Goal: Task Accomplishment & Management: Complete application form

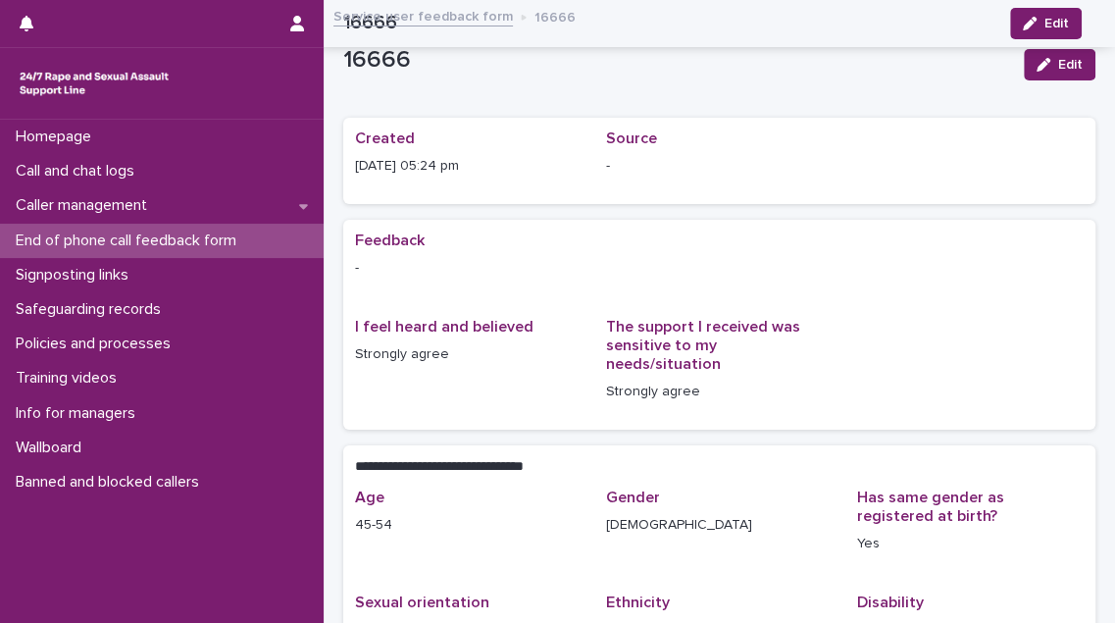
scroll to position [282, 0]
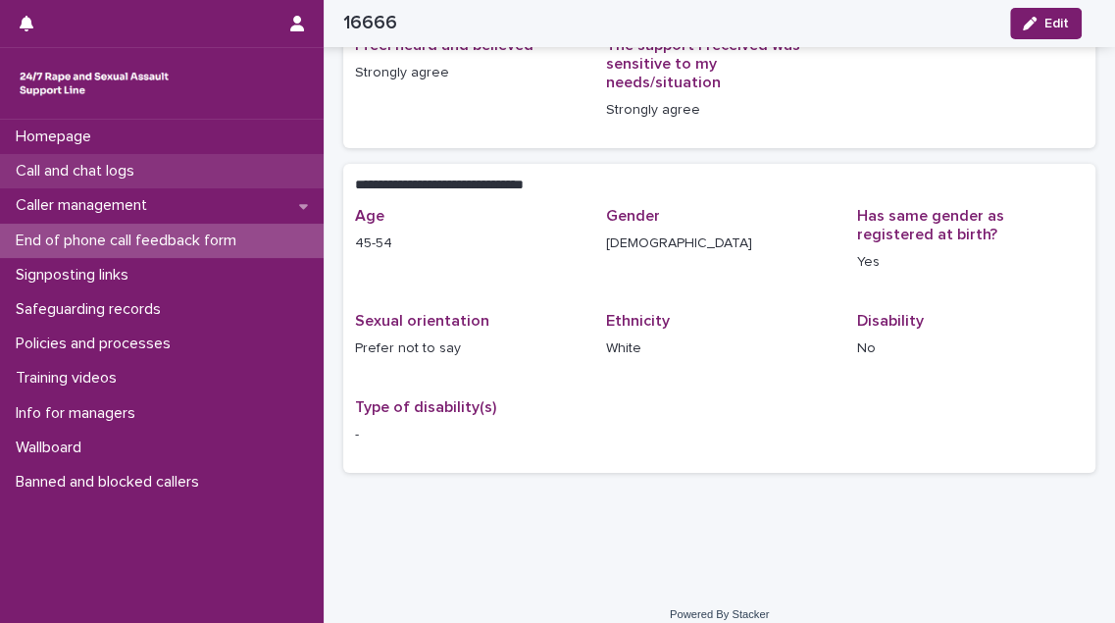
click at [68, 162] on p "Call and chat logs" at bounding box center [79, 171] width 142 height 19
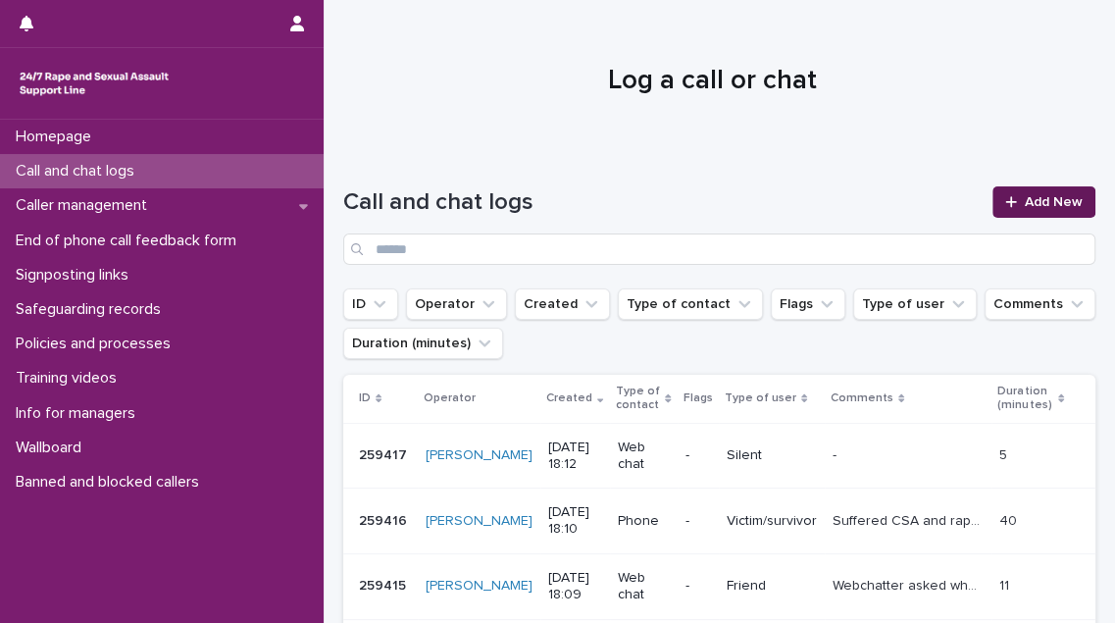
click at [1047, 194] on link "Add New" at bounding box center [1044, 201] width 103 height 31
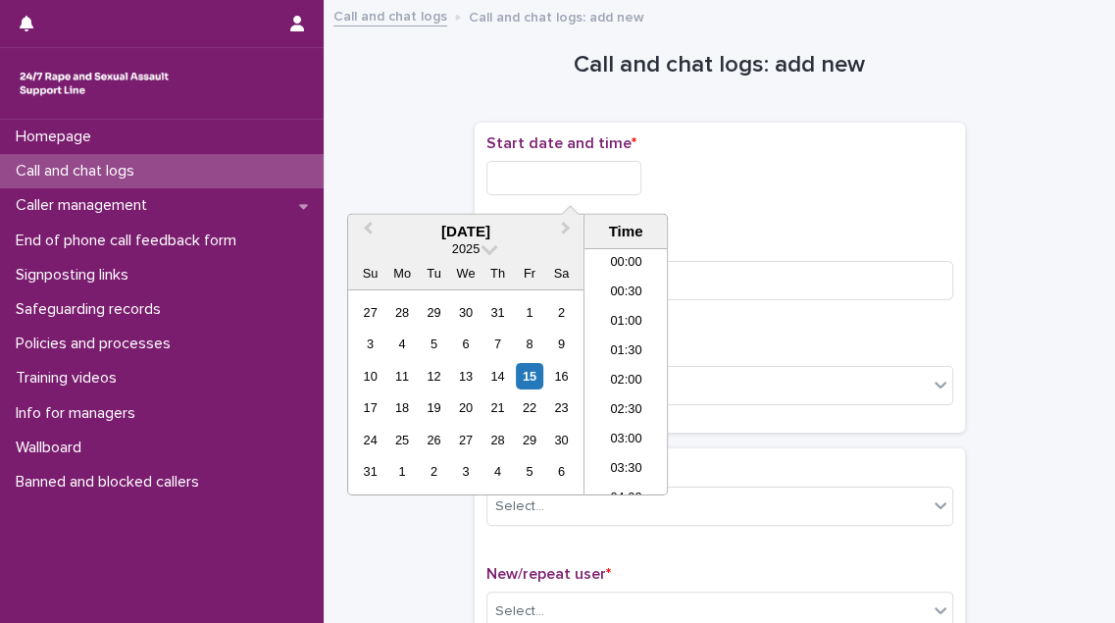
click at [578, 179] on input "text" at bounding box center [564, 178] width 155 height 34
click at [640, 343] on li "18:00" at bounding box center [626, 342] width 83 height 29
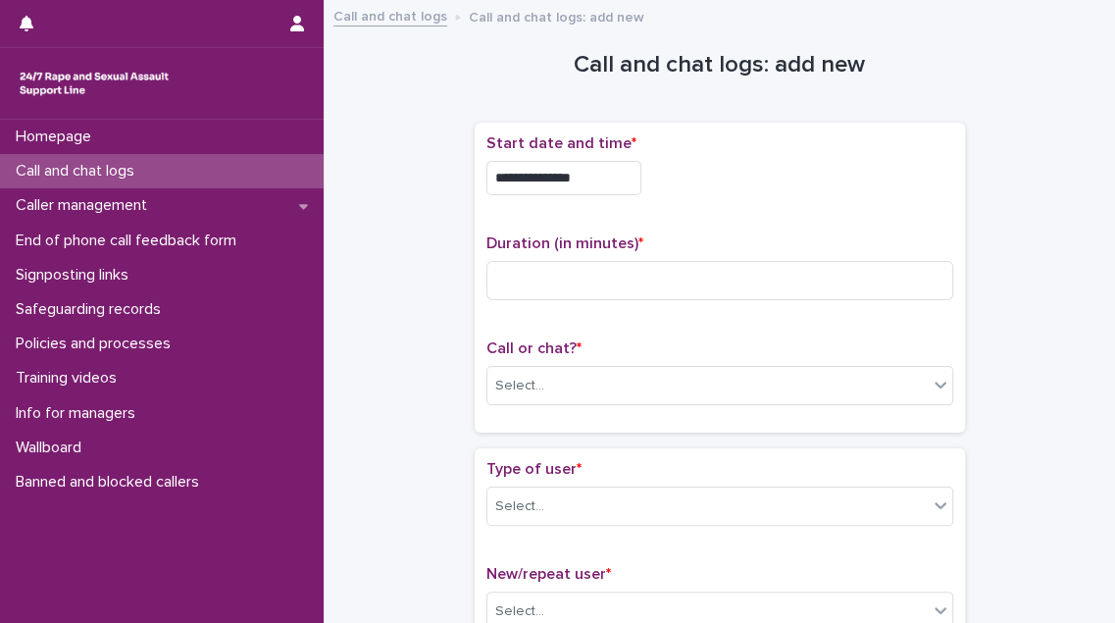
click at [624, 181] on input "**********" at bounding box center [564, 178] width 155 height 34
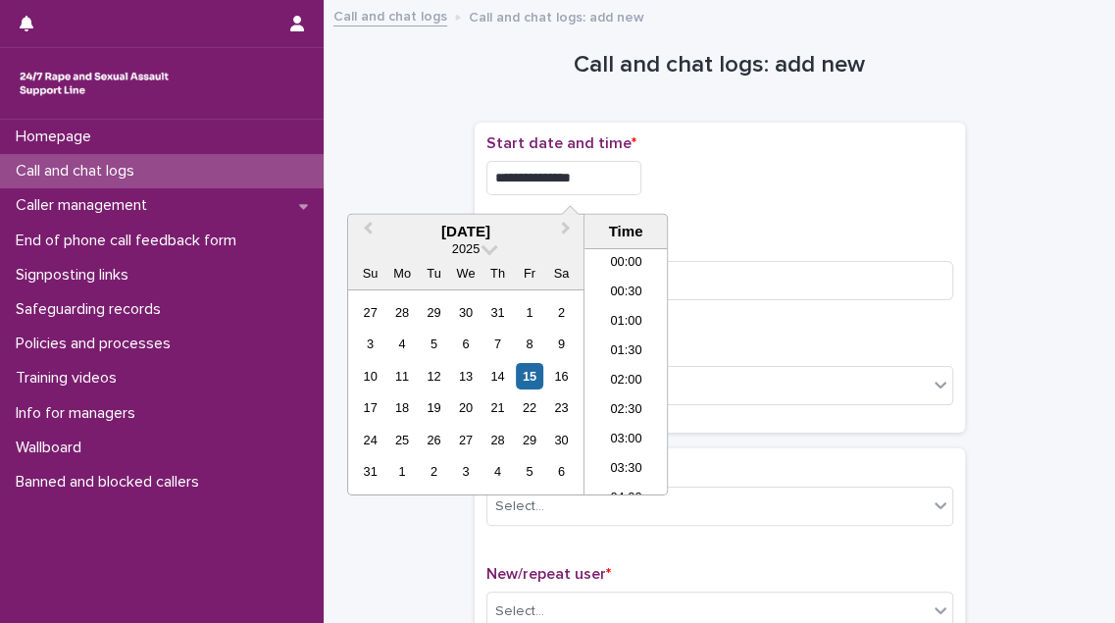
scroll to position [952, 0]
type input "**********"
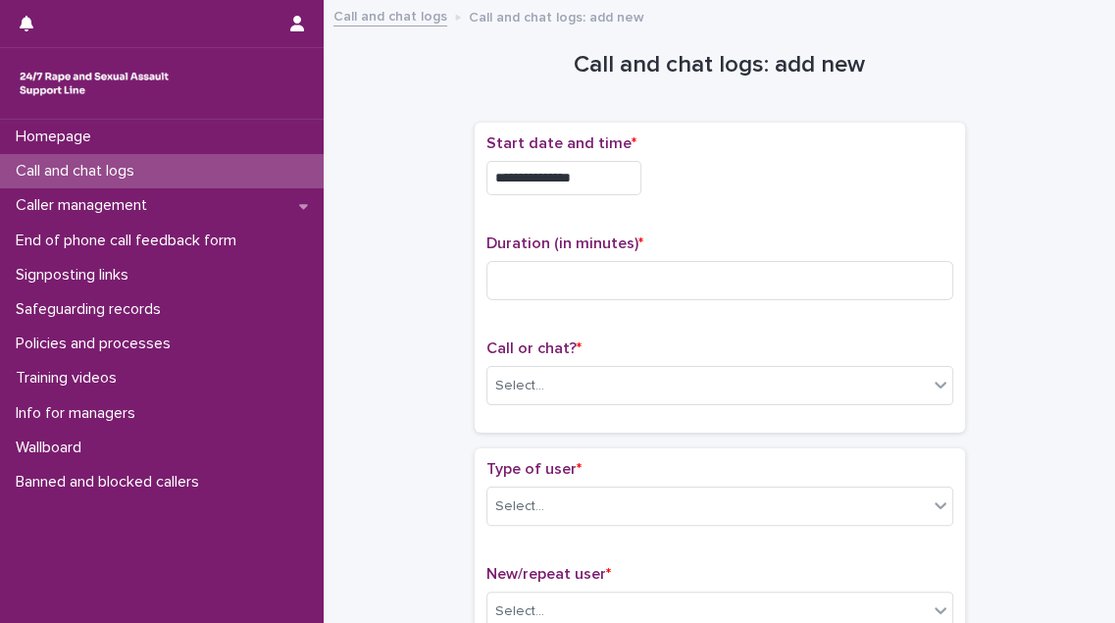
click at [794, 226] on div "**********" at bounding box center [720, 277] width 467 height 286
click at [639, 281] on input at bounding box center [720, 280] width 467 height 39
type input "**"
click at [591, 381] on div "Select..." at bounding box center [708, 386] width 440 height 32
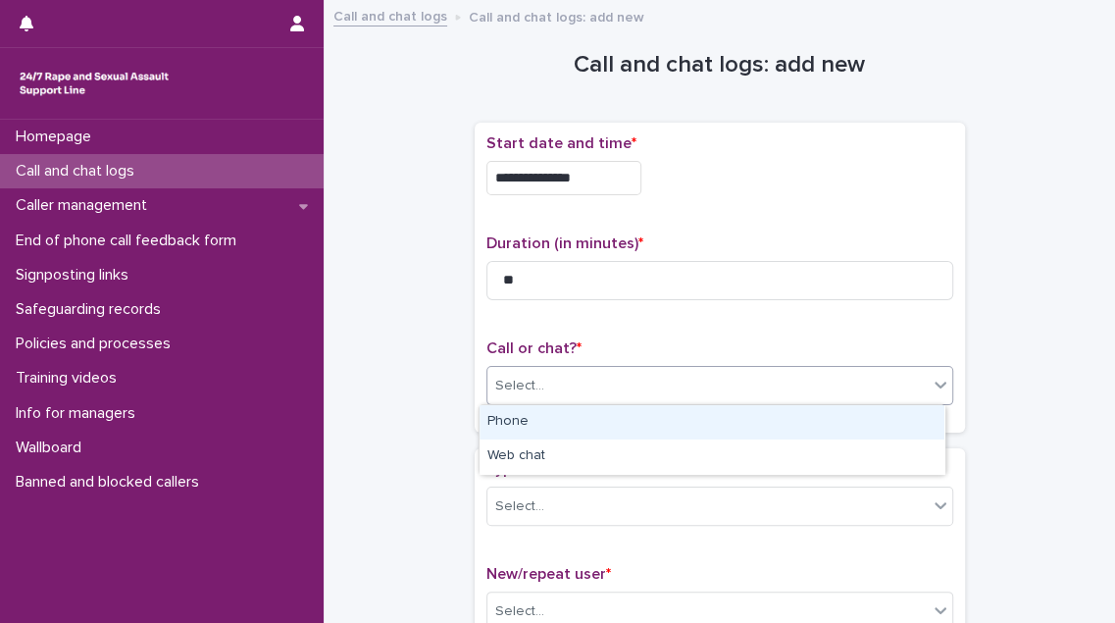
click at [586, 413] on div "Phone" at bounding box center [712, 422] width 465 height 34
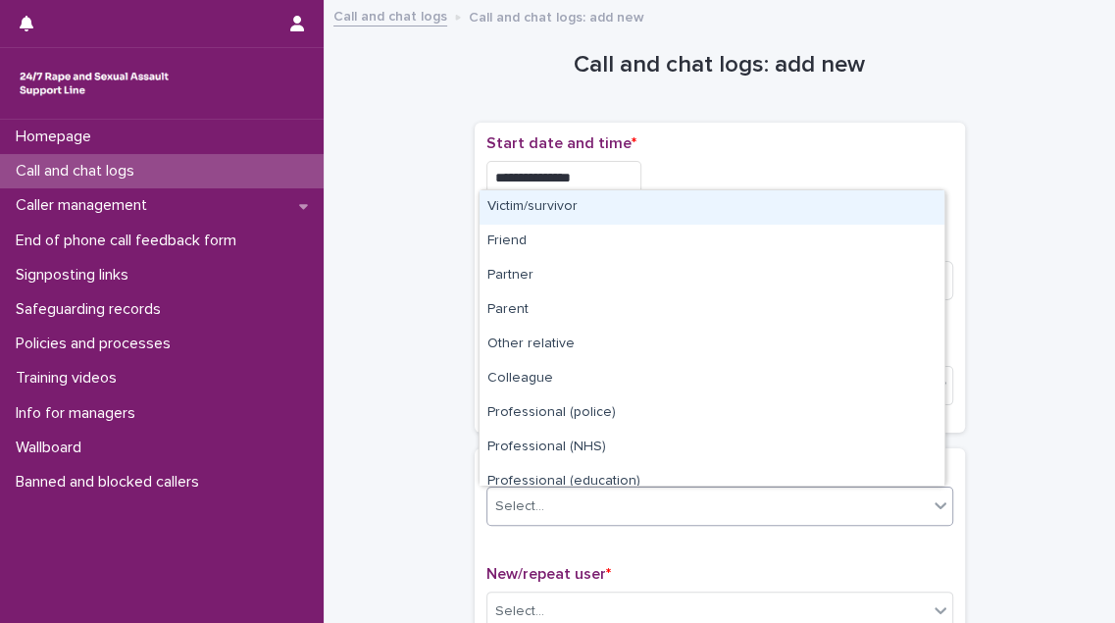
click at [559, 505] on div "Select..." at bounding box center [708, 507] width 440 height 32
click at [606, 214] on div "Victim/survivor" at bounding box center [712, 207] width 465 height 34
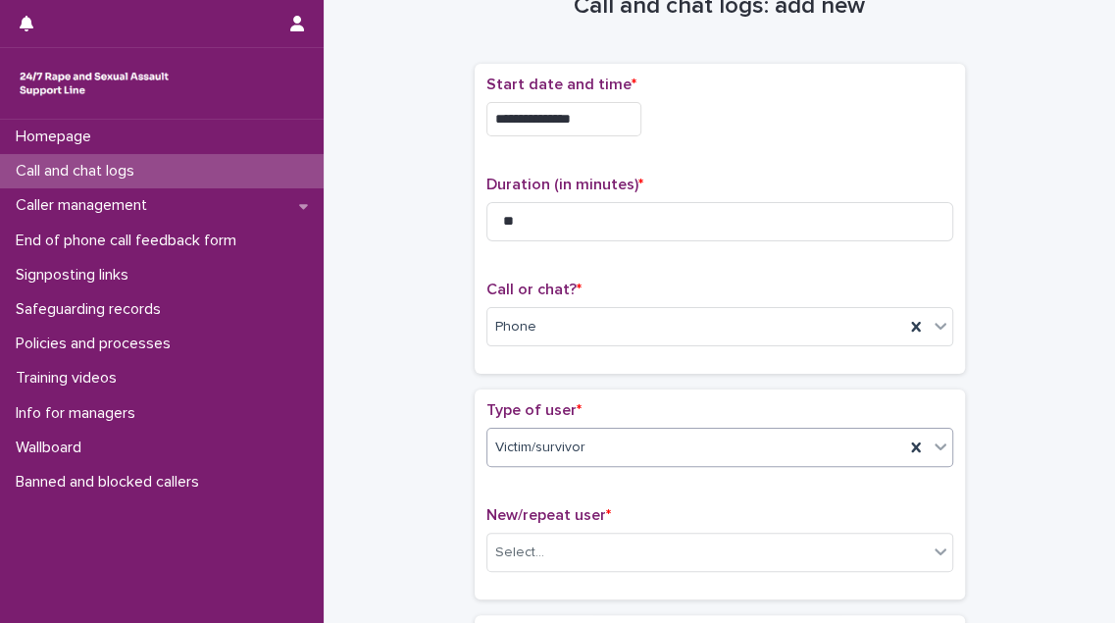
scroll to position [178, 0]
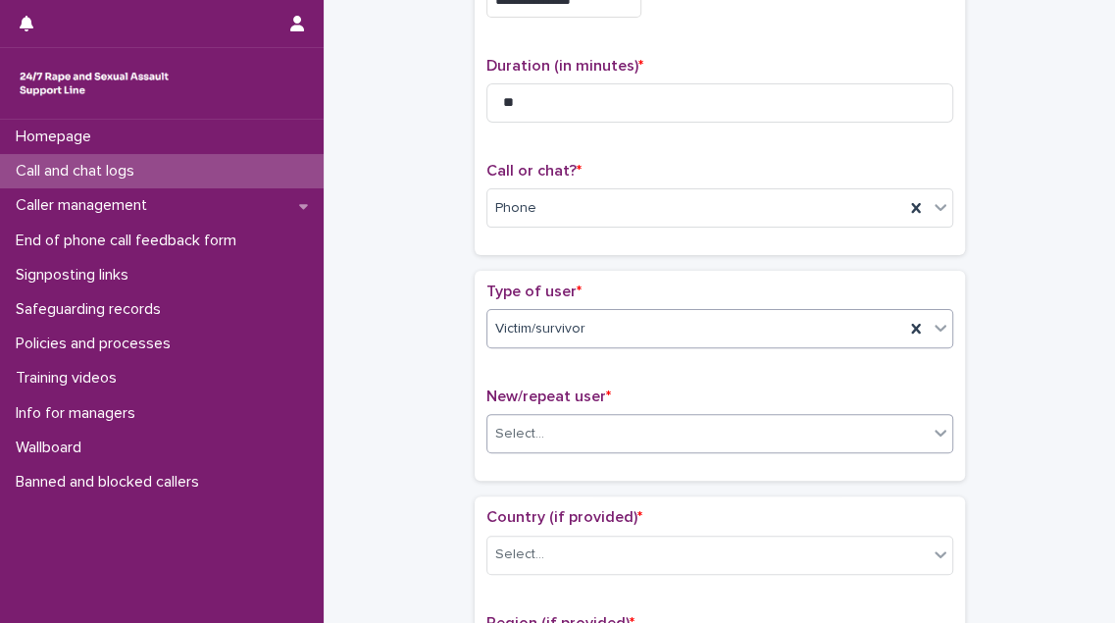
click at [647, 427] on div "Select..." at bounding box center [708, 434] width 440 height 32
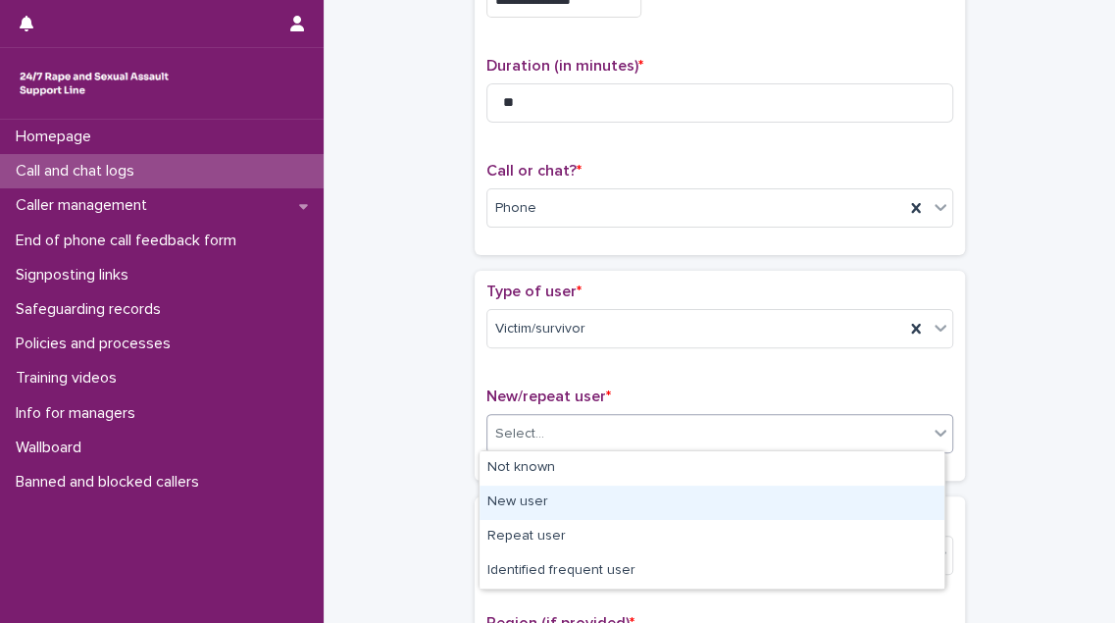
click at [609, 507] on div "New user" at bounding box center [712, 503] width 465 height 34
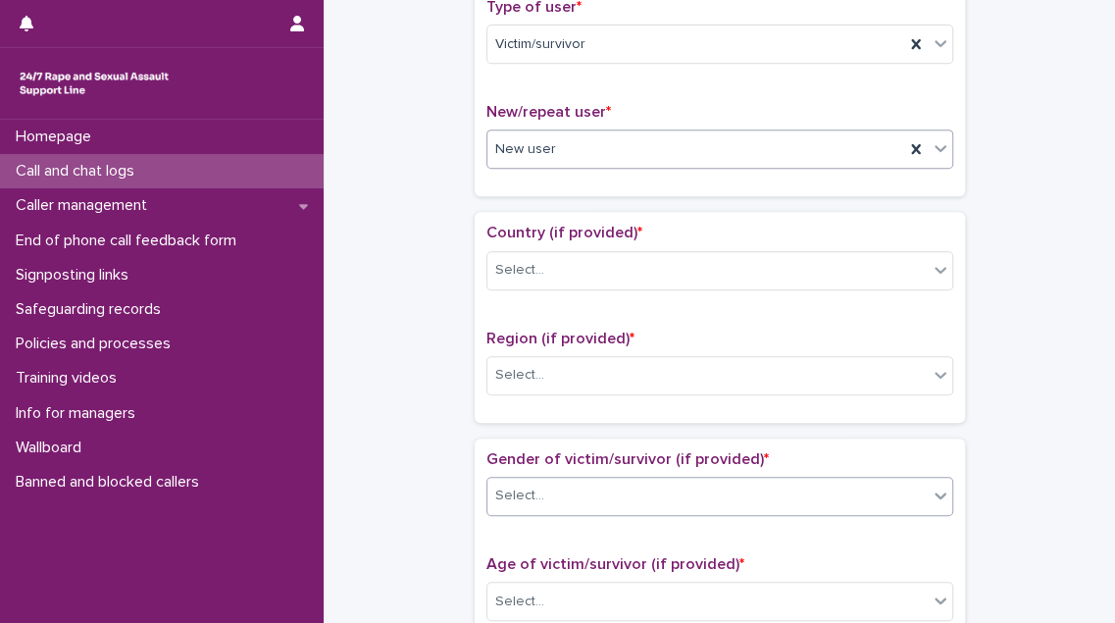
scroll to position [535, 0]
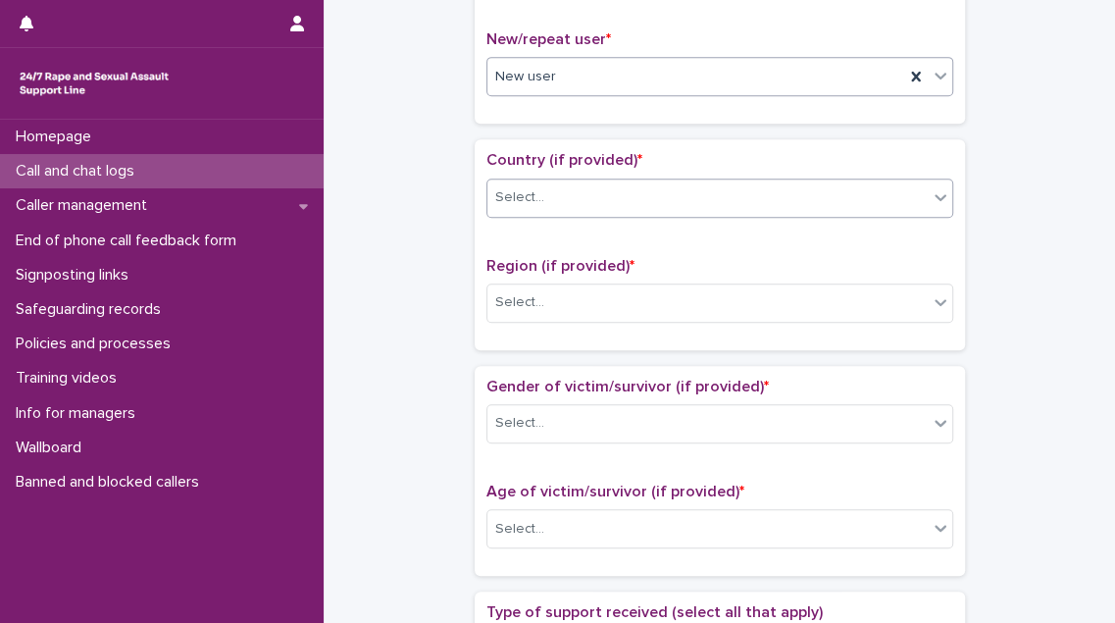
click at [657, 198] on div "Select..." at bounding box center [708, 197] width 440 height 32
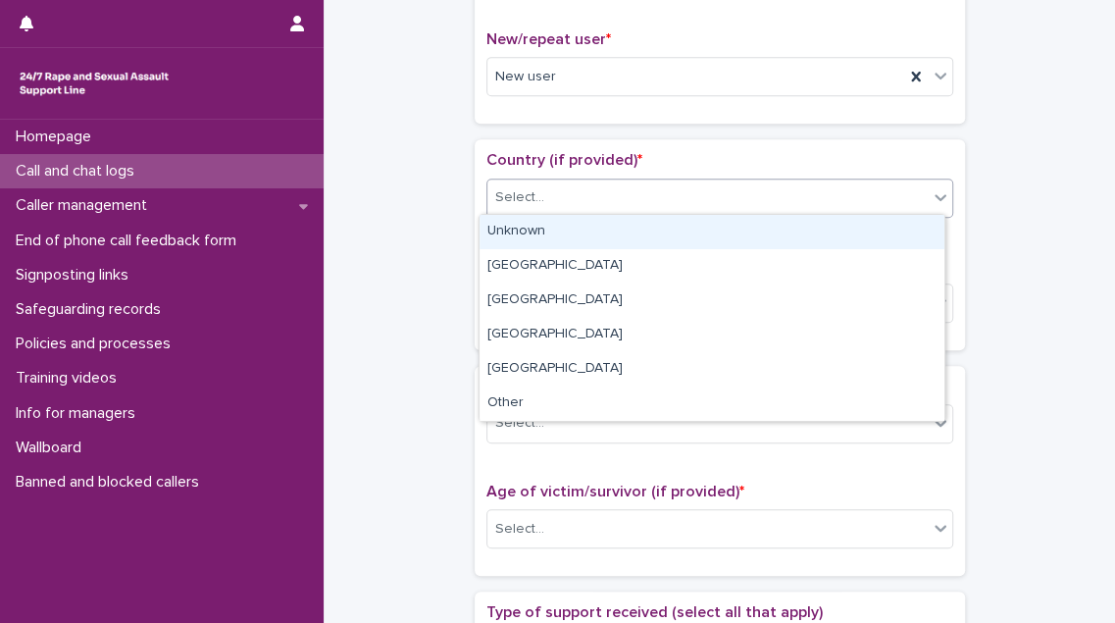
click at [668, 228] on div "Unknown" at bounding box center [712, 232] width 465 height 34
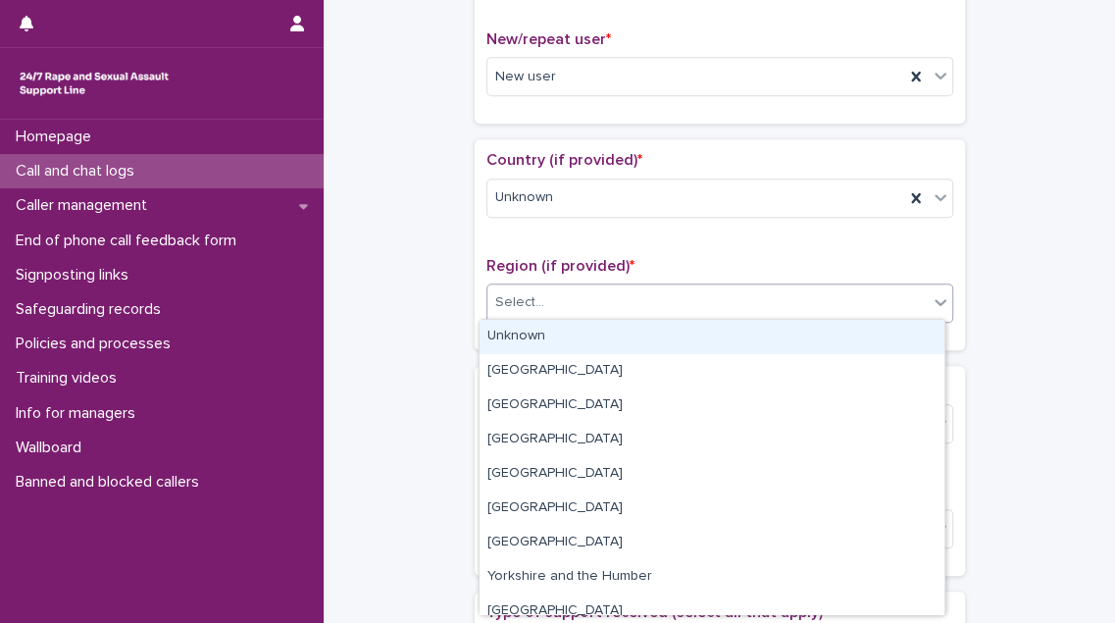
drag, startPoint x: 667, startPoint y: 303, endPoint x: 667, endPoint y: 318, distance: 14.7
click at [667, 318] on body "**********" at bounding box center [557, 311] width 1115 height 623
click at [655, 337] on div "Unknown" at bounding box center [712, 337] width 465 height 34
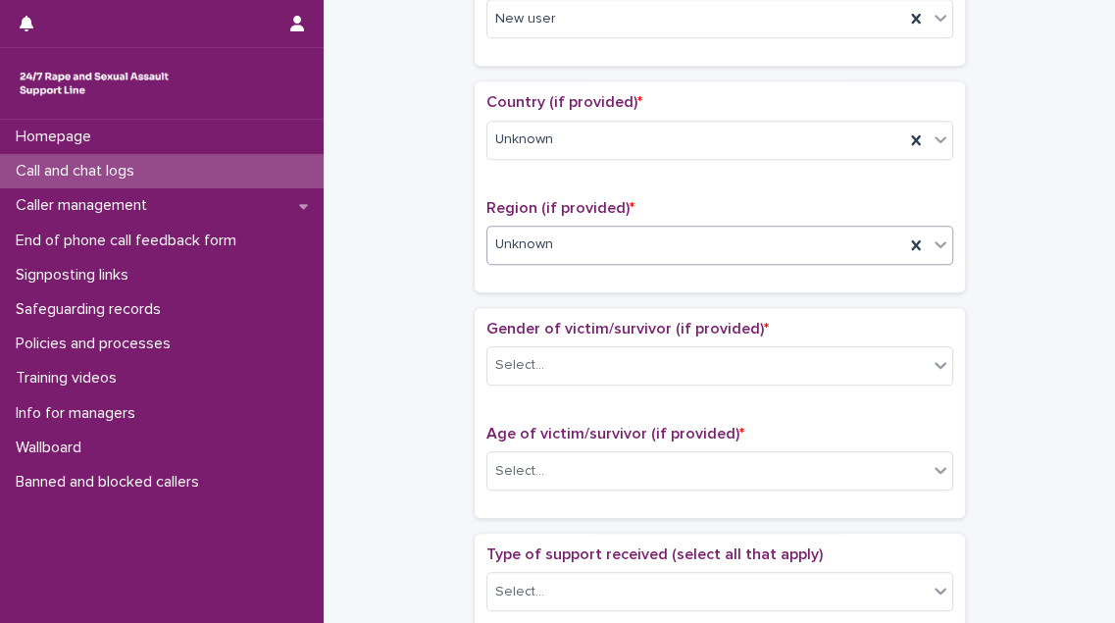
scroll to position [713, 0]
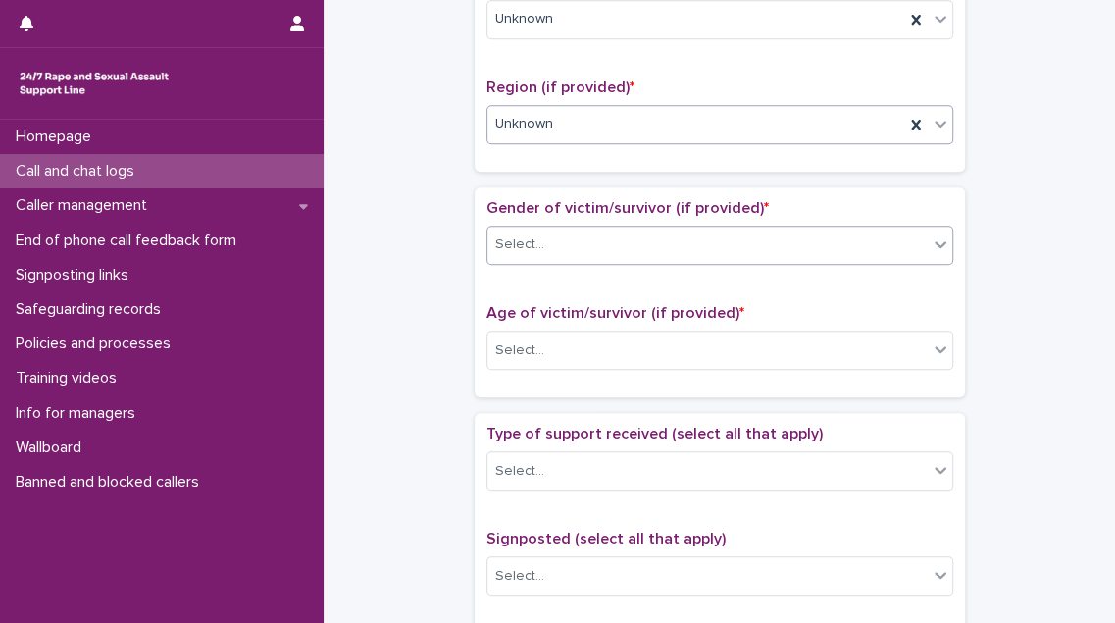
click at [671, 235] on div "Select..." at bounding box center [708, 245] width 440 height 32
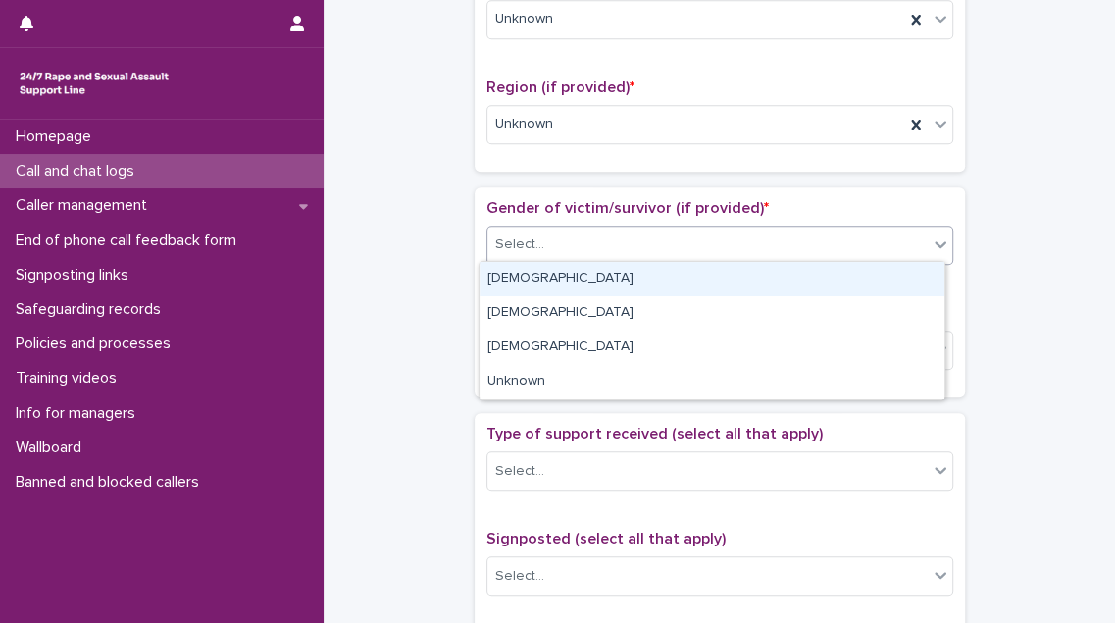
click at [667, 283] on div "[DEMOGRAPHIC_DATA]" at bounding box center [712, 279] width 465 height 34
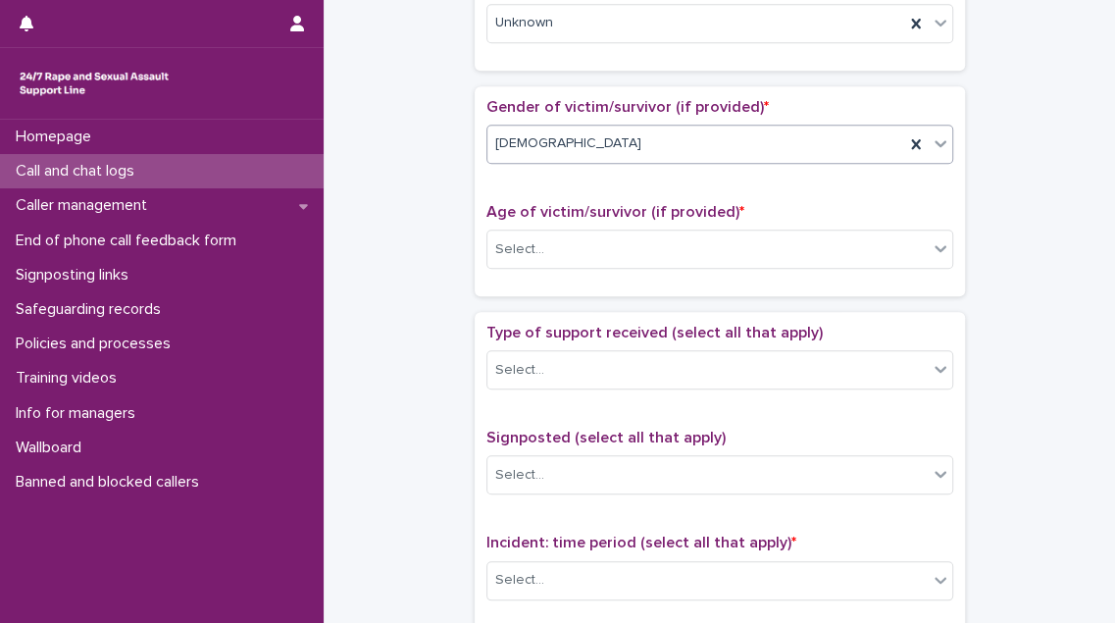
scroll to position [892, 0]
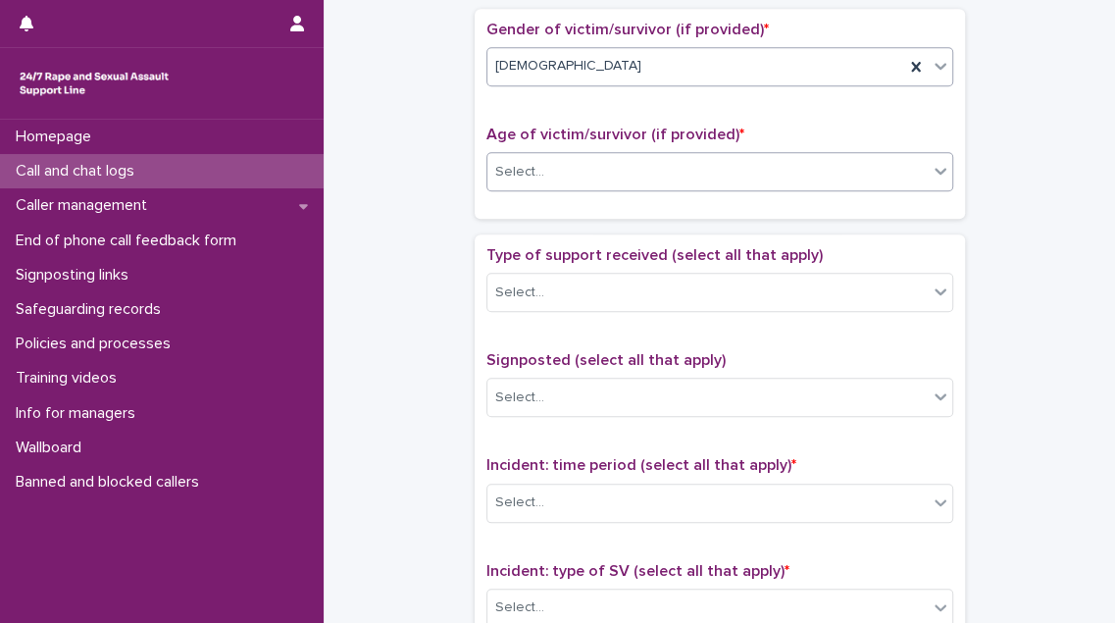
click at [647, 157] on div "Select..." at bounding box center [708, 172] width 440 height 32
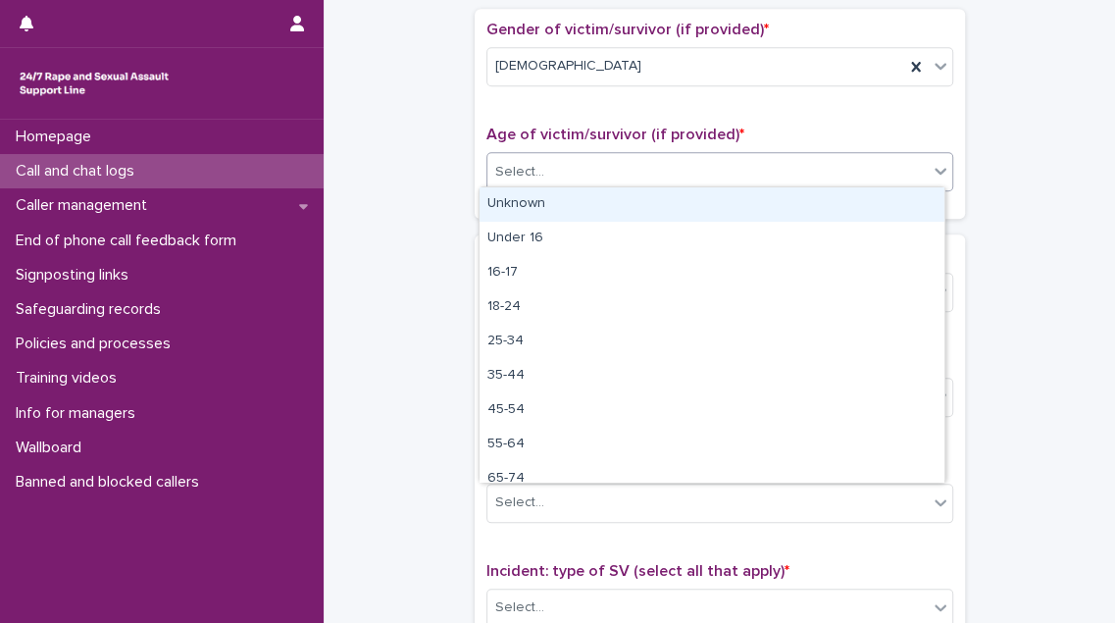
click at [632, 206] on div "Unknown" at bounding box center [712, 204] width 465 height 34
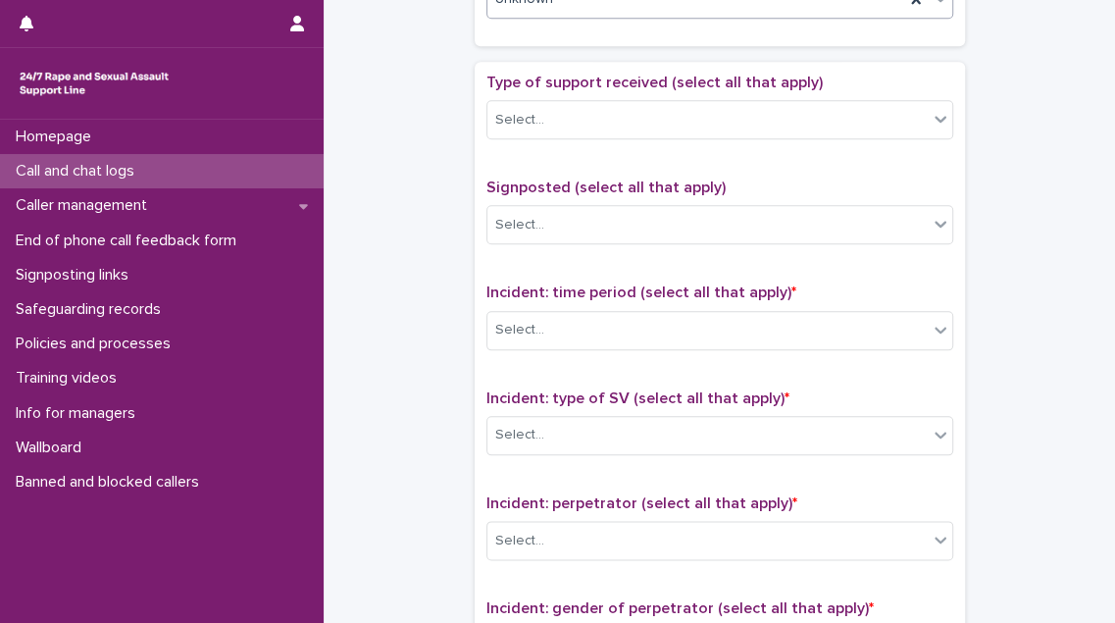
scroll to position [1069, 0]
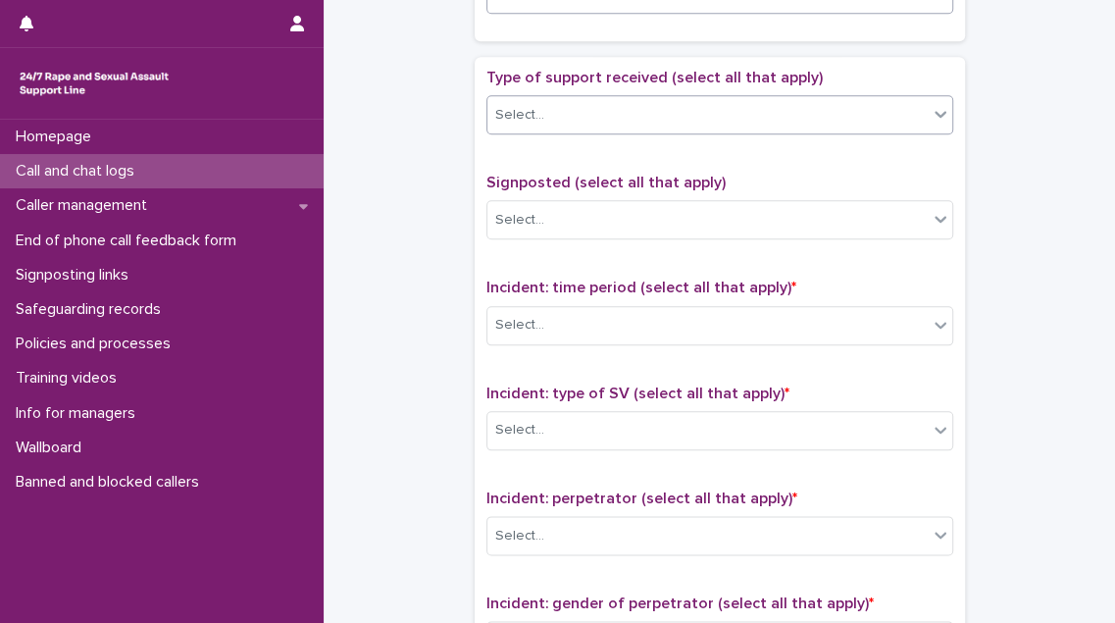
click at [630, 120] on div "Select..." at bounding box center [708, 115] width 440 height 32
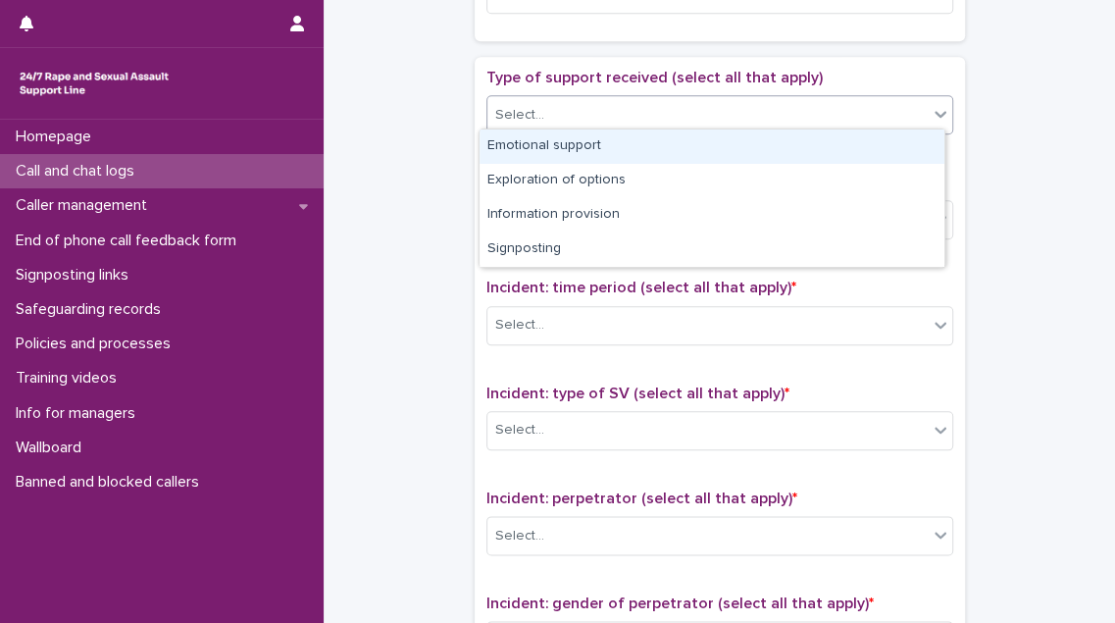
click at [623, 146] on div "Emotional support" at bounding box center [712, 147] width 465 height 34
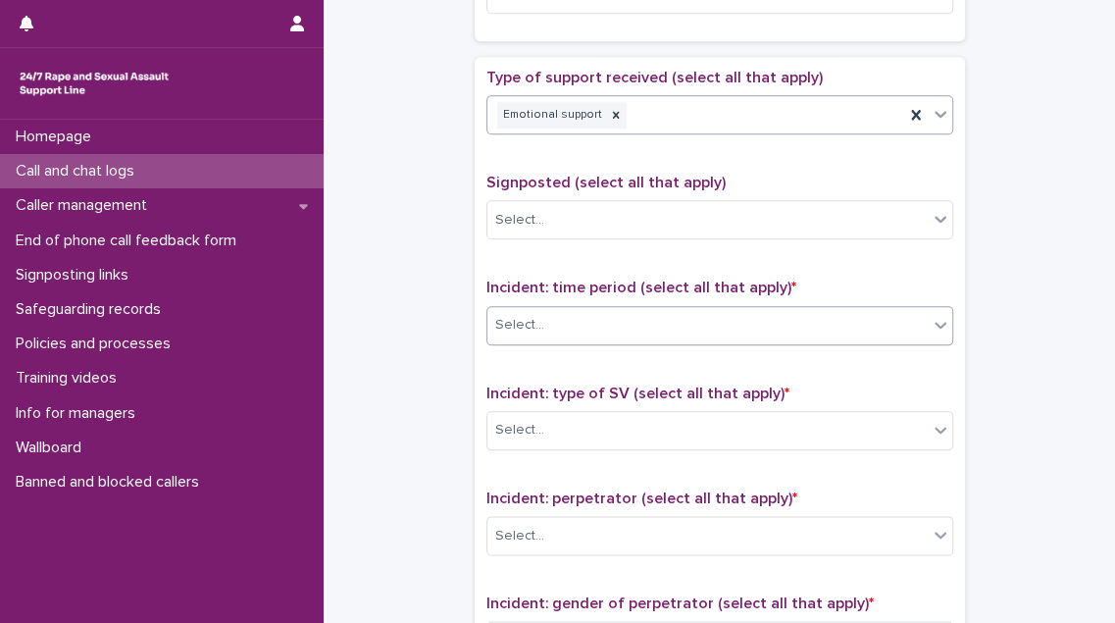
click at [639, 309] on div "Select..." at bounding box center [708, 325] width 440 height 32
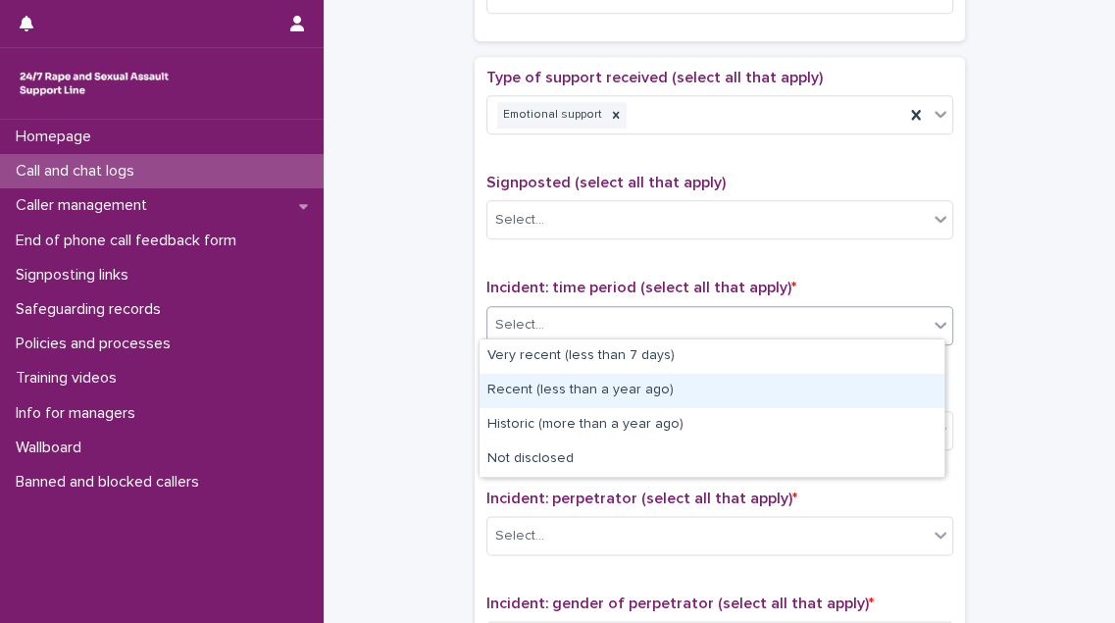
click at [656, 390] on div "Recent (less than a year ago)" at bounding box center [712, 391] width 465 height 34
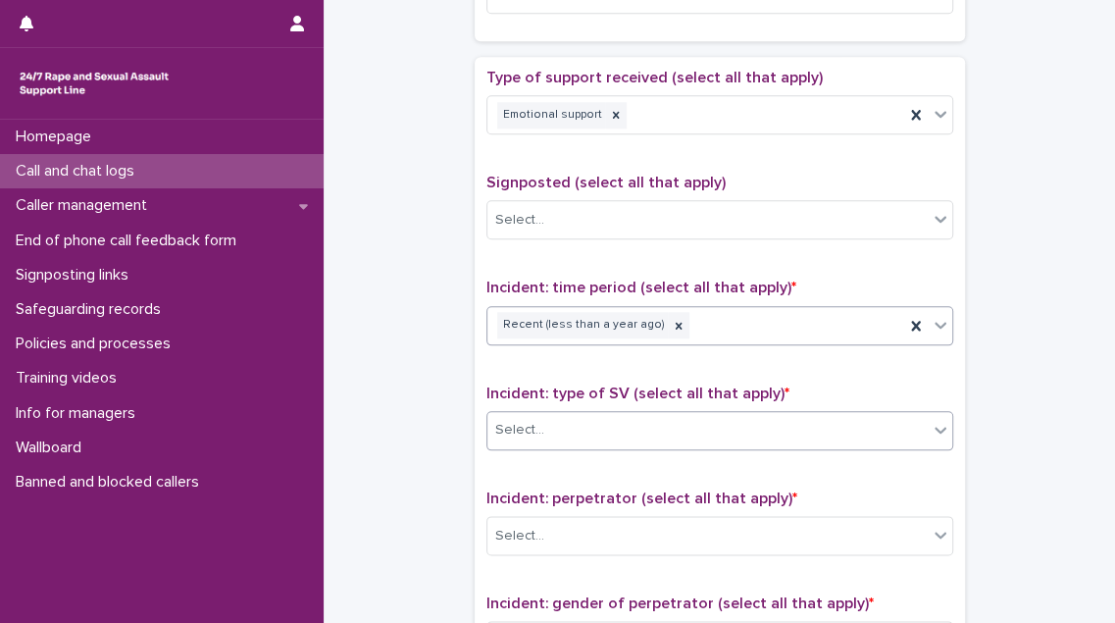
click at [656, 417] on div "Select..." at bounding box center [708, 430] width 440 height 32
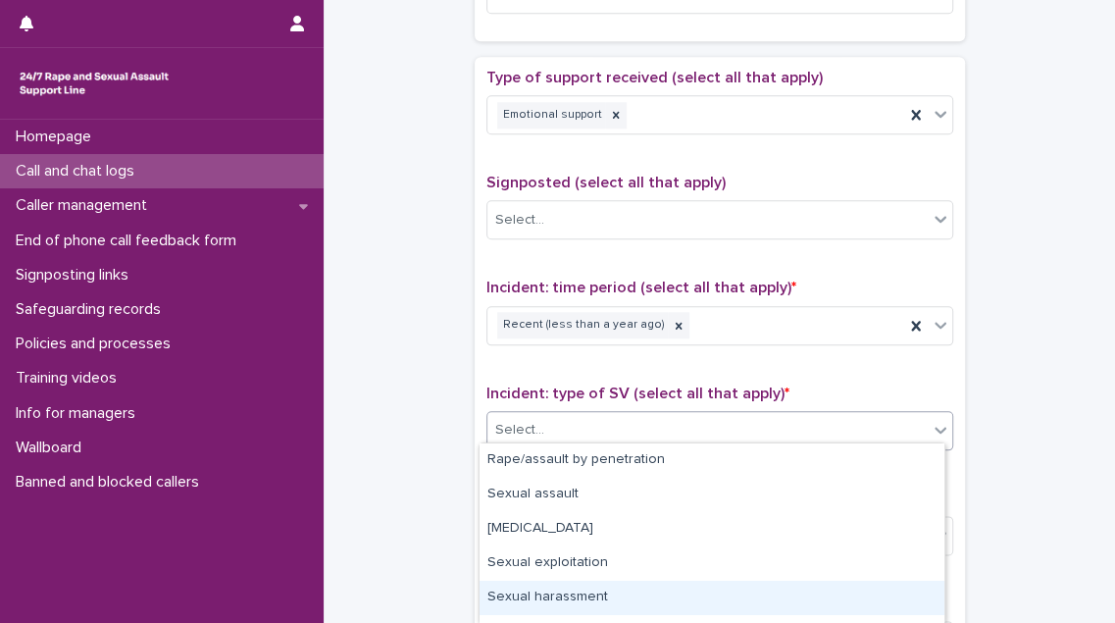
click at [655, 584] on div "Sexual harassment" at bounding box center [712, 598] width 465 height 34
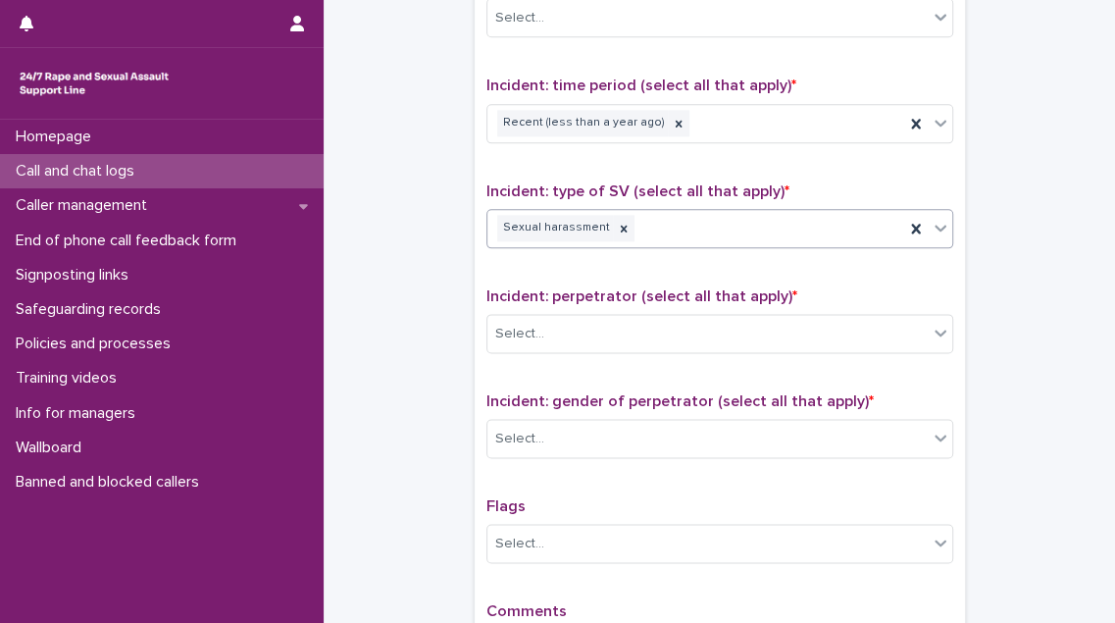
scroll to position [1426, 0]
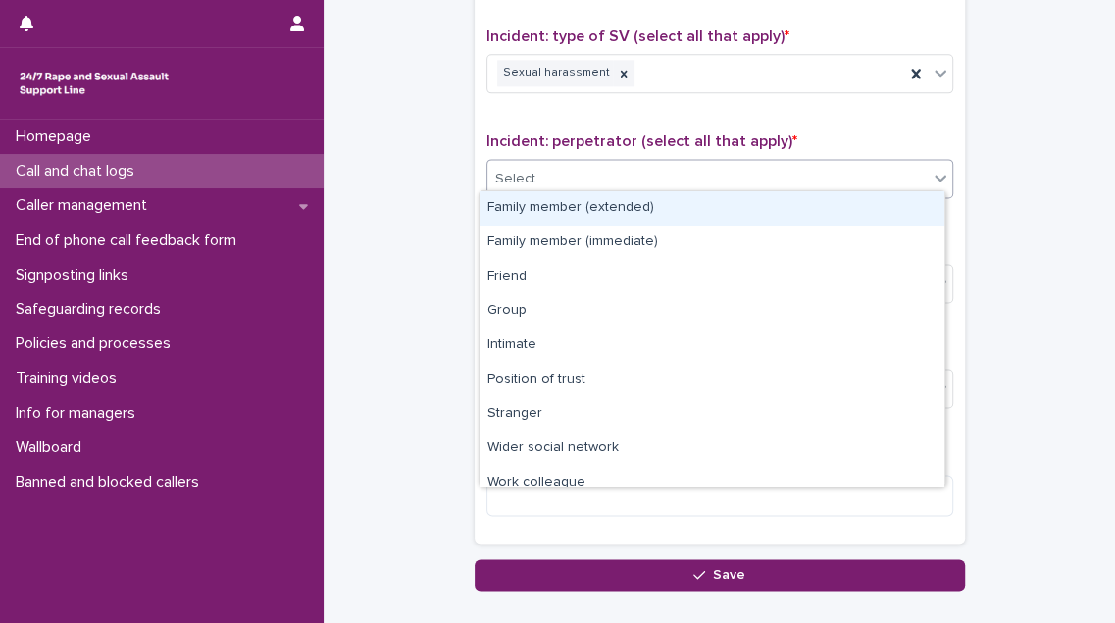
click at [716, 164] on div "Select..." at bounding box center [708, 179] width 440 height 32
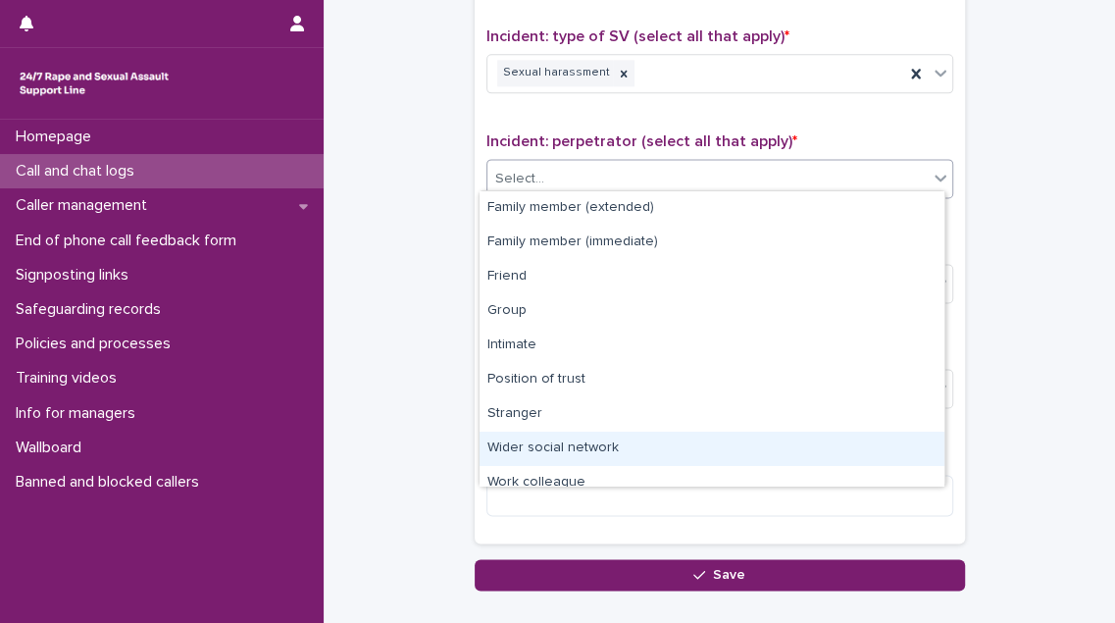
click at [691, 434] on div "Wider social network" at bounding box center [712, 449] width 465 height 34
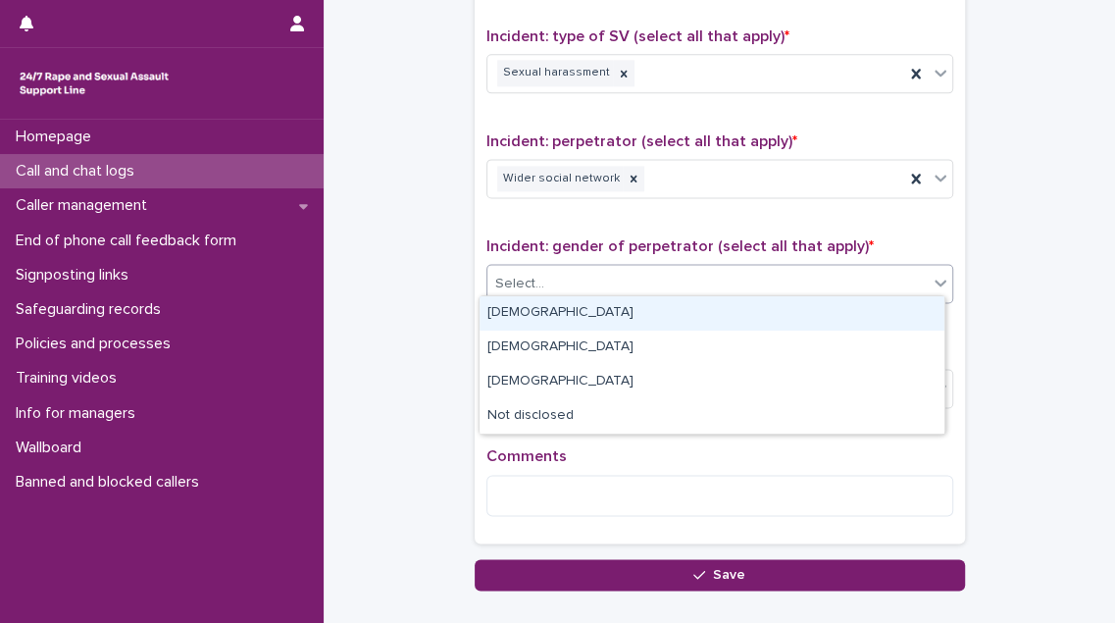
click at [691, 283] on div "Select..." at bounding box center [708, 284] width 440 height 32
click at [682, 314] on div "[DEMOGRAPHIC_DATA]" at bounding box center [712, 313] width 465 height 34
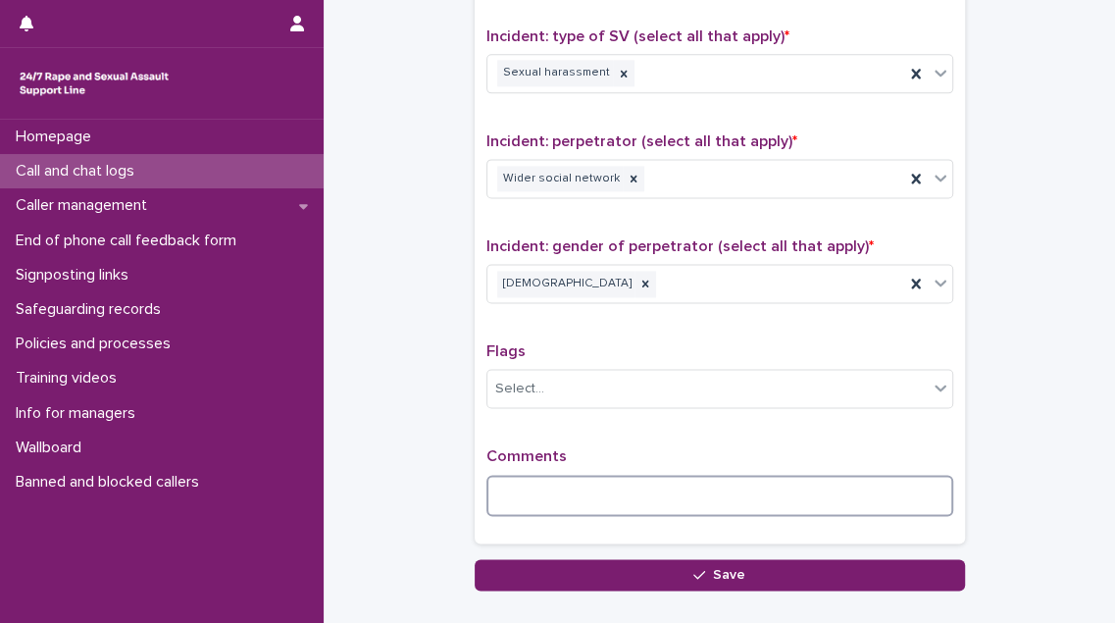
click at [503, 485] on textarea at bounding box center [720, 495] width 467 height 41
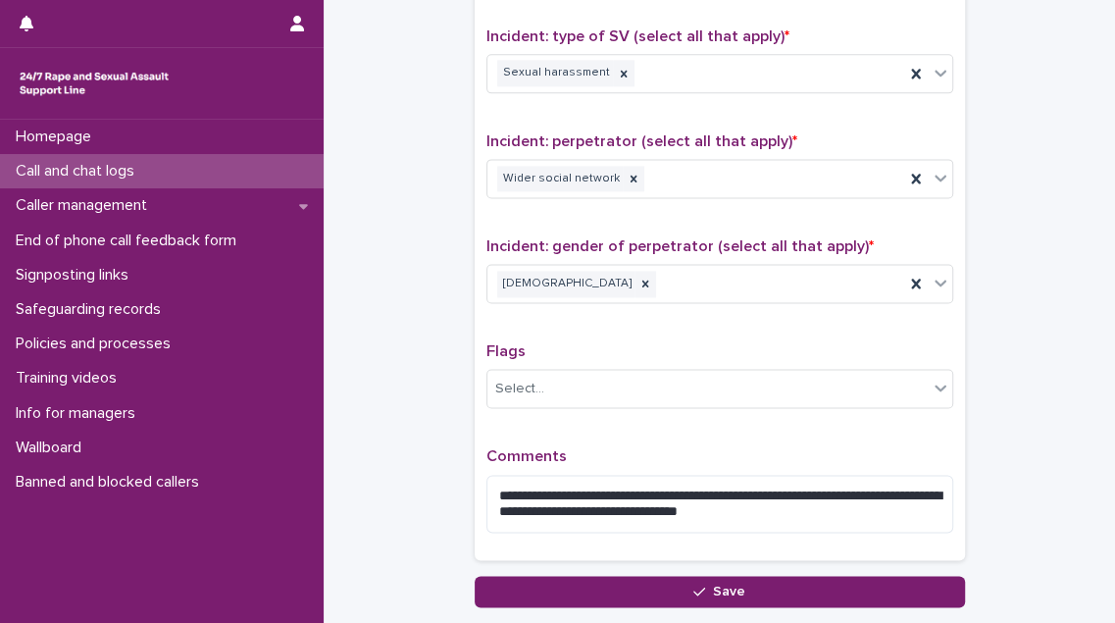
drag, startPoint x: 776, startPoint y: 482, endPoint x: 1016, endPoint y: 510, distance: 242.0
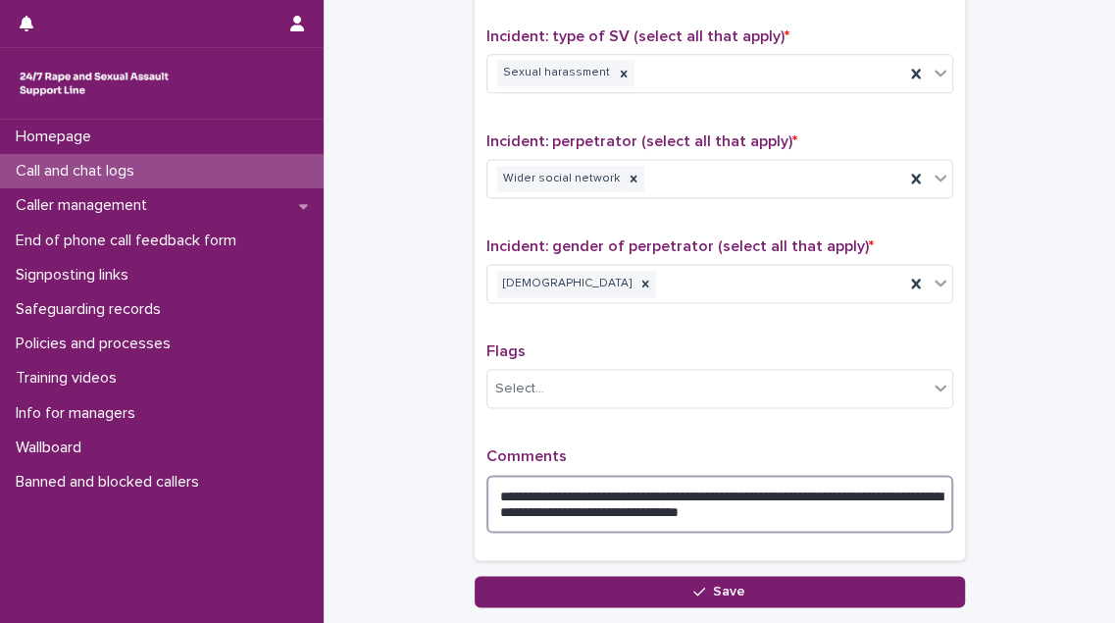
click at [889, 502] on textarea "**********" at bounding box center [720, 504] width 467 height 58
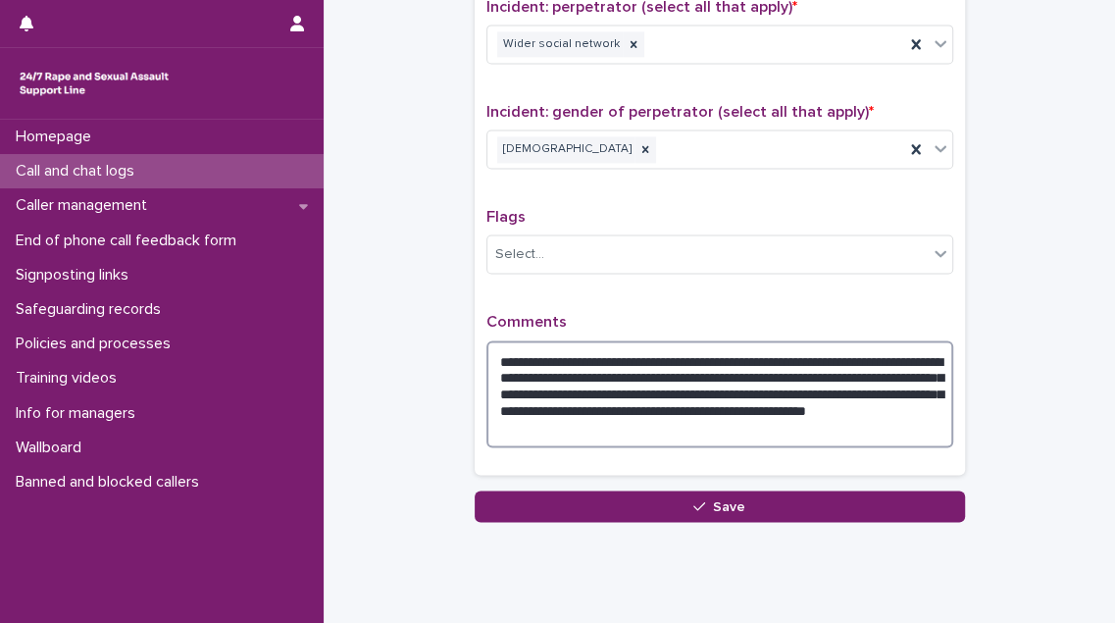
scroll to position [1605, 0]
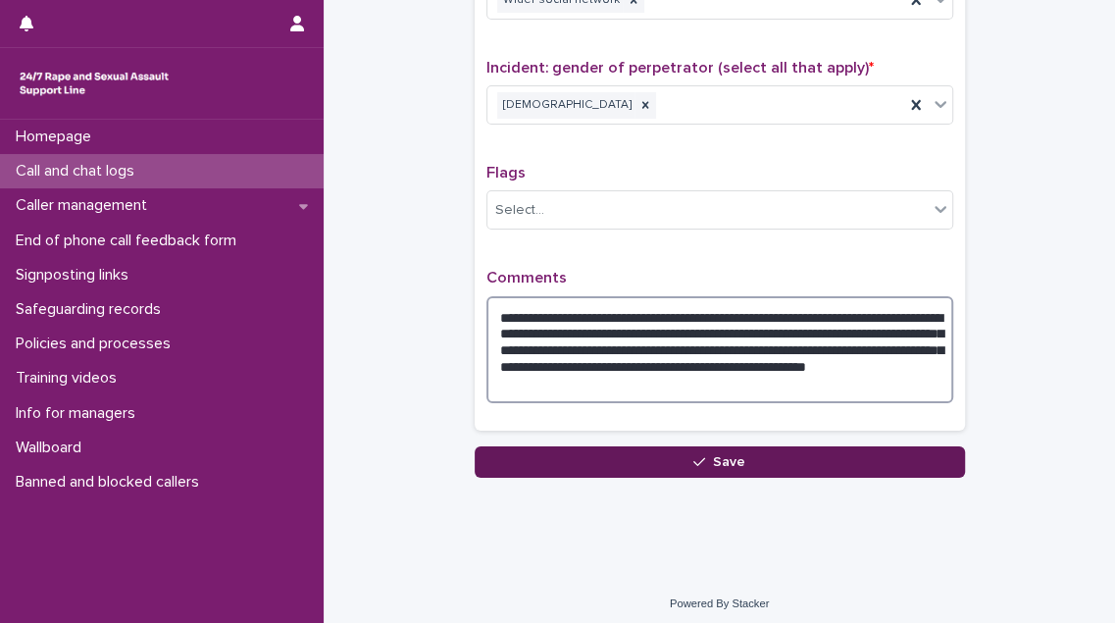
type textarea "**********"
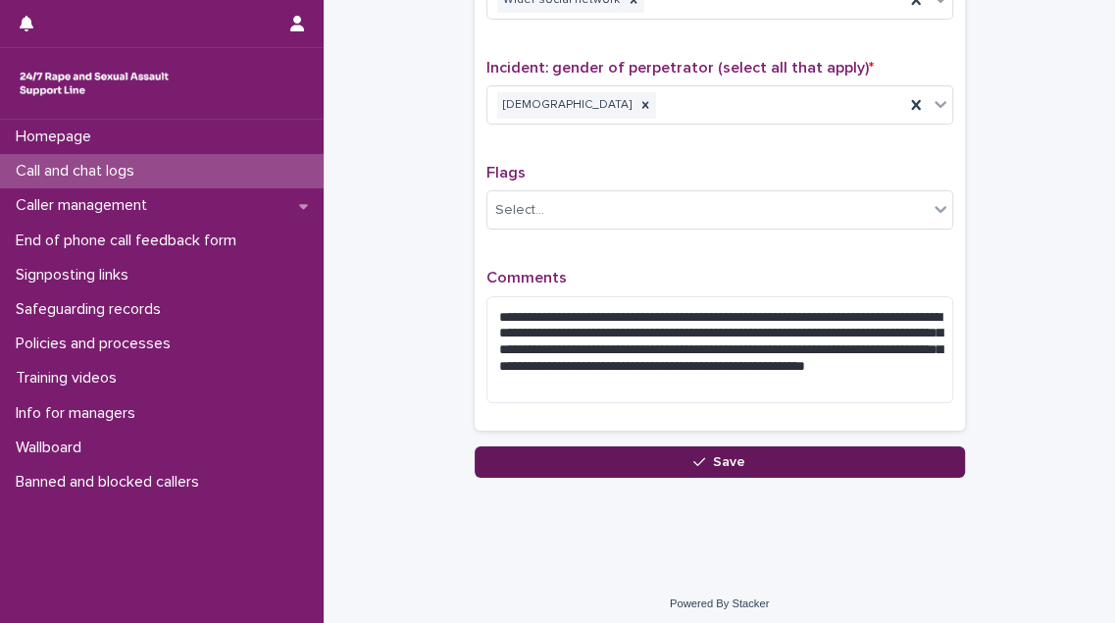
click at [737, 455] on span "Save" at bounding box center [729, 462] width 32 height 14
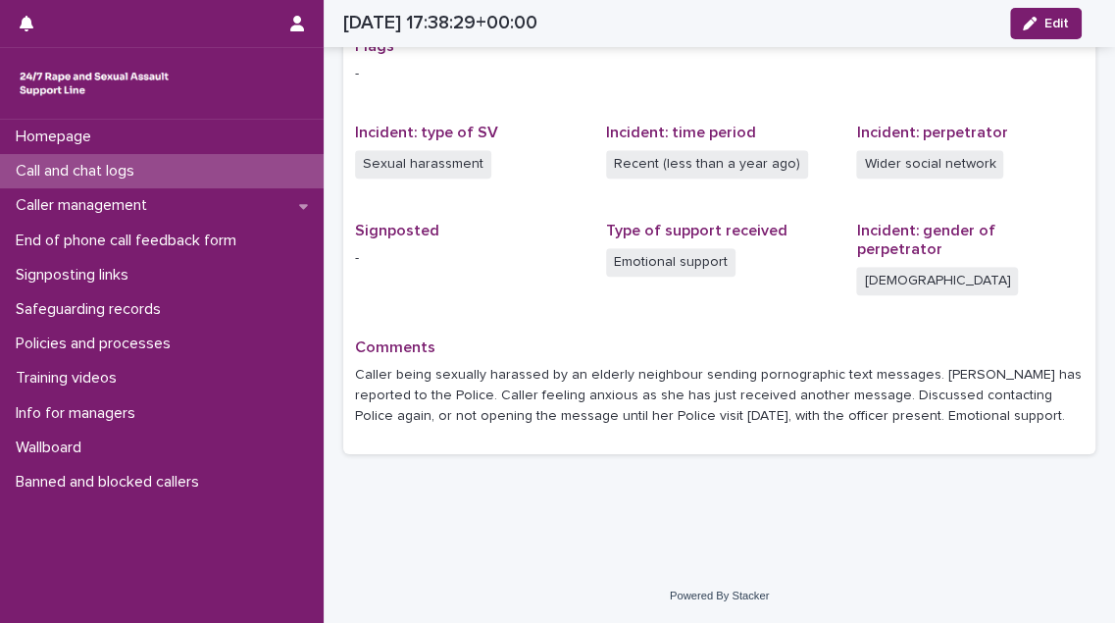
scroll to position [382, 0]
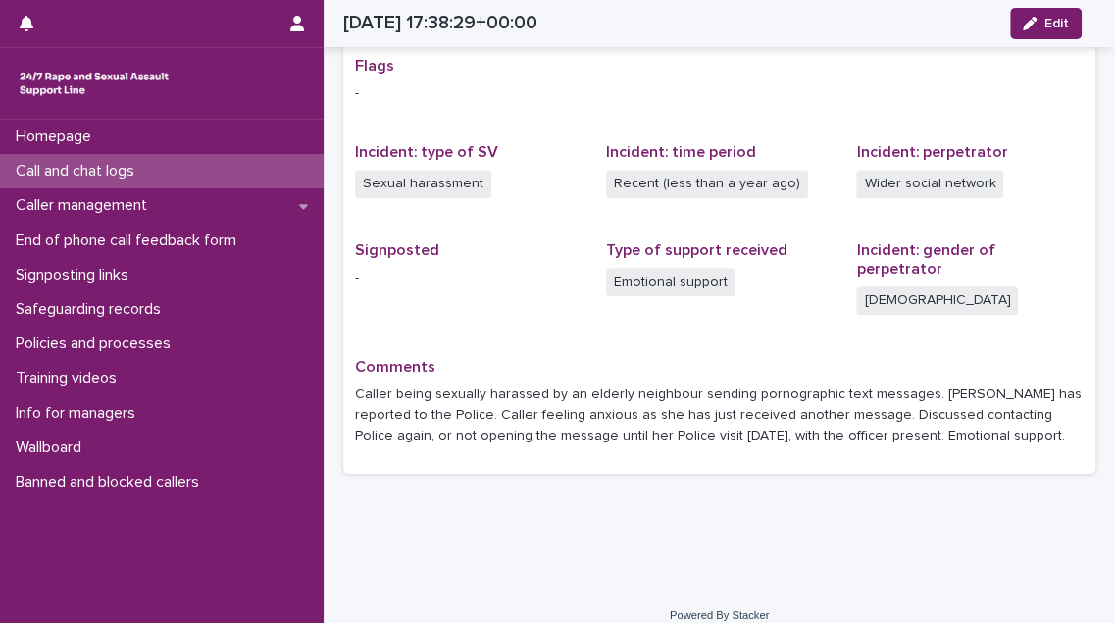
click at [89, 172] on p "Call and chat logs" at bounding box center [79, 171] width 142 height 19
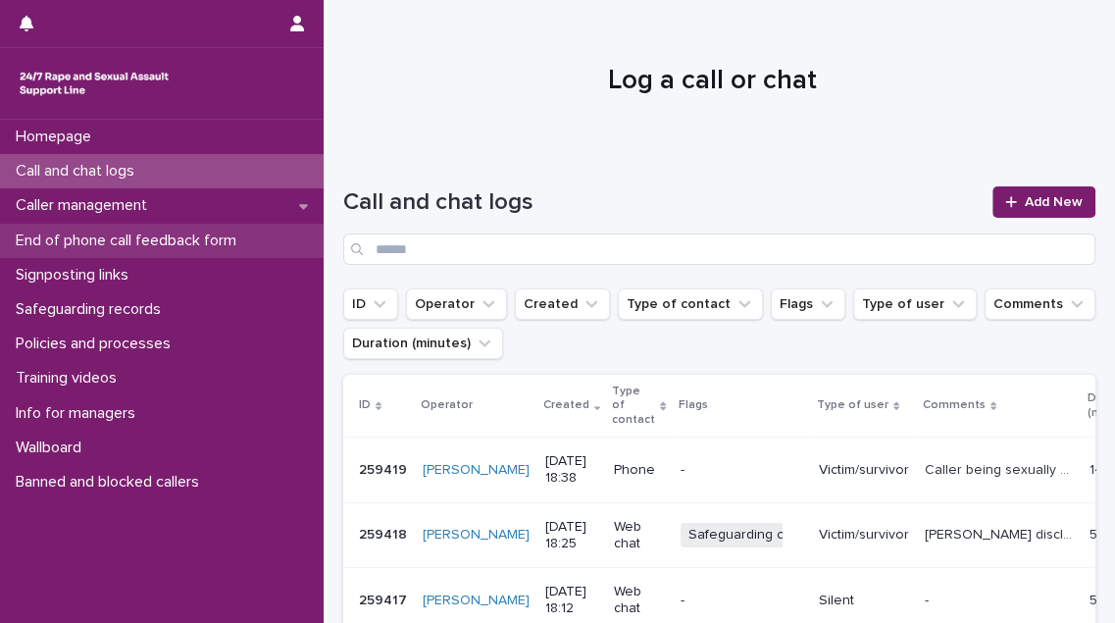
click at [153, 240] on p "End of phone call feedback form" at bounding box center [130, 241] width 244 height 19
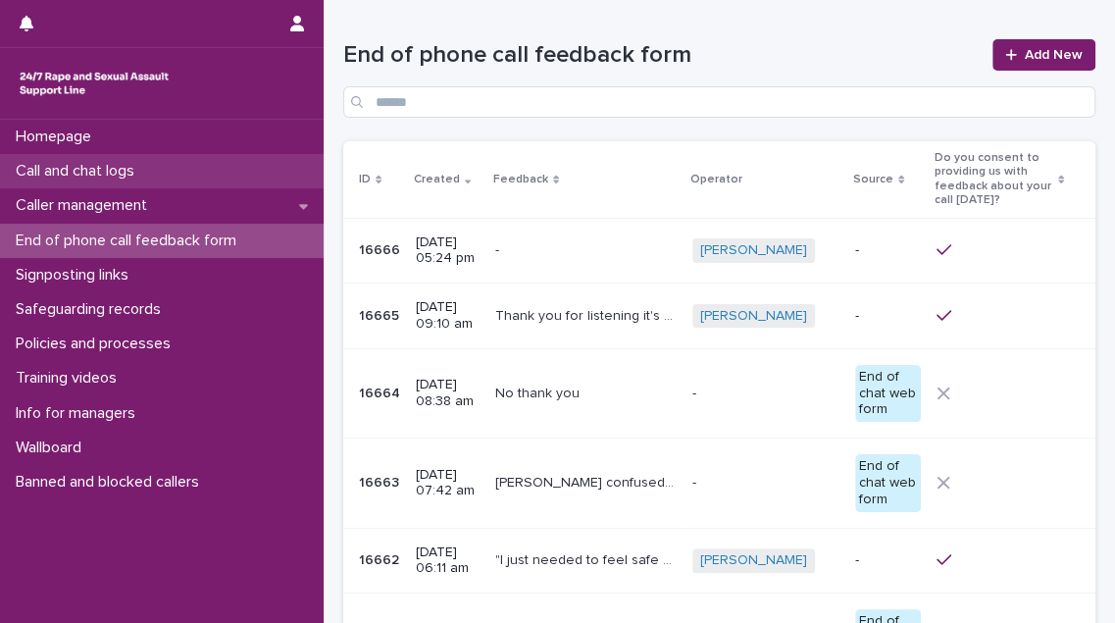
click at [141, 168] on p "Call and chat logs" at bounding box center [79, 171] width 142 height 19
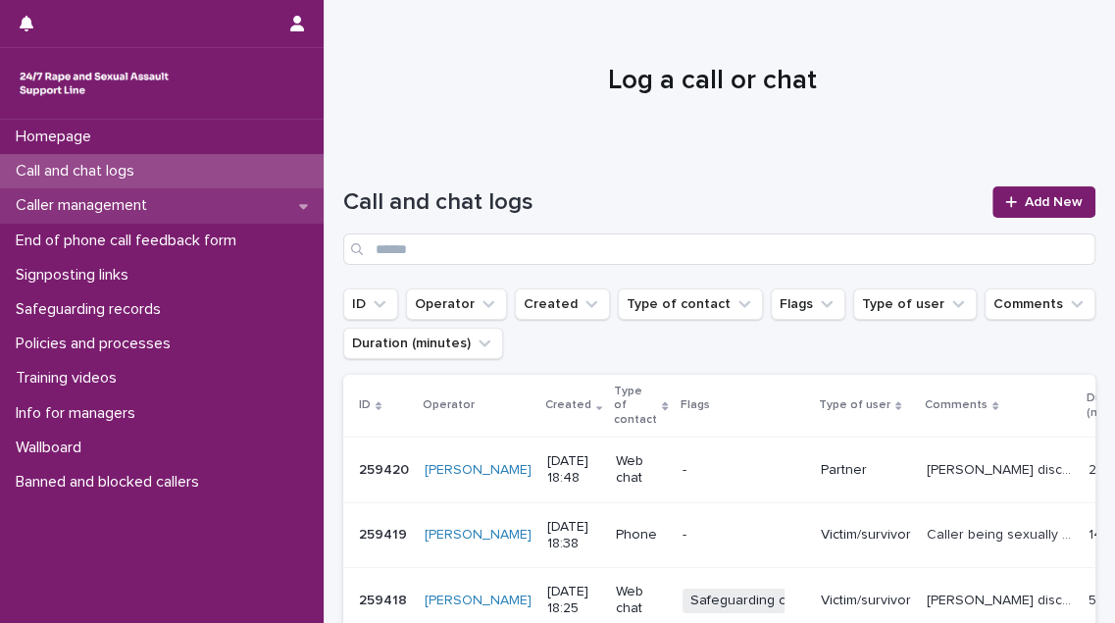
click at [83, 194] on div "Caller management" at bounding box center [162, 205] width 324 height 34
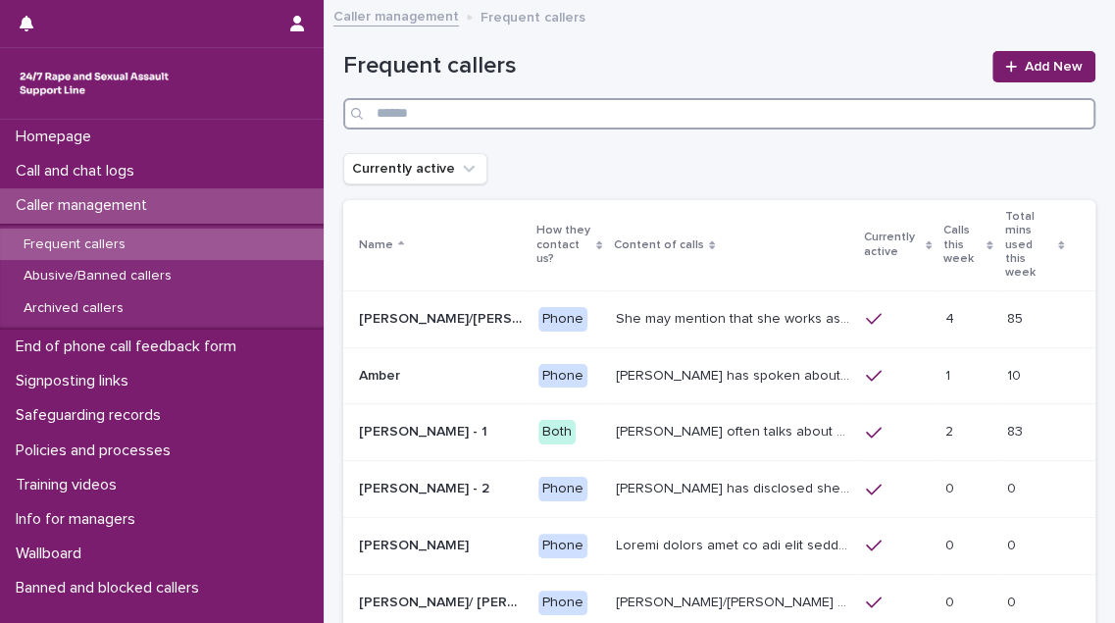
click at [429, 113] on input "Search" at bounding box center [719, 113] width 752 height 31
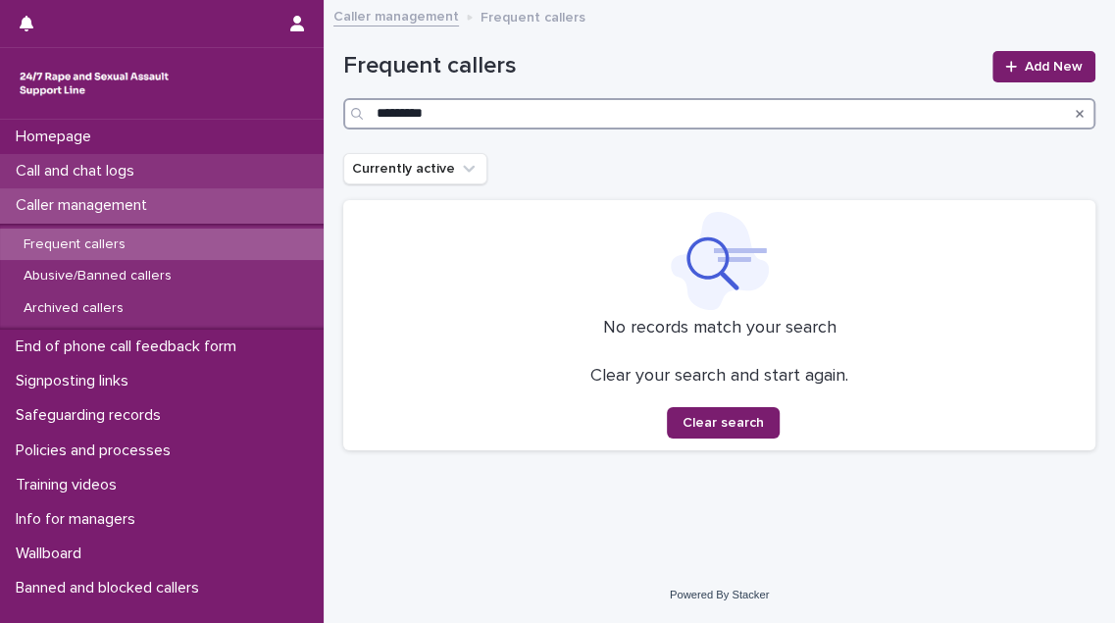
type input "*********"
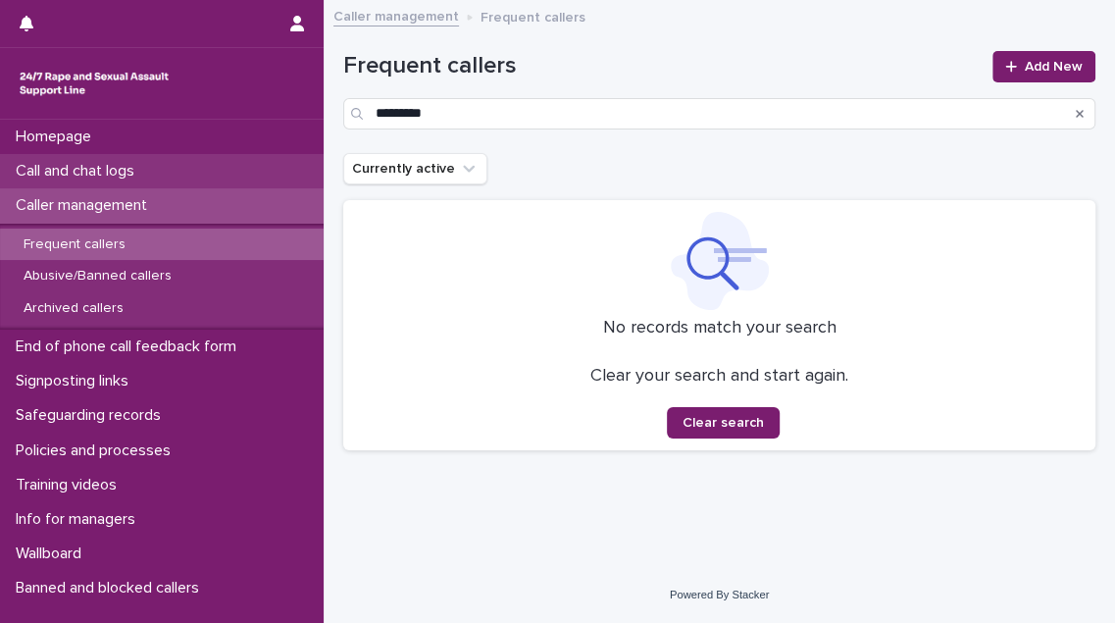
click at [111, 162] on p "Call and chat logs" at bounding box center [79, 171] width 142 height 19
